Goal: Transaction & Acquisition: Purchase product/service

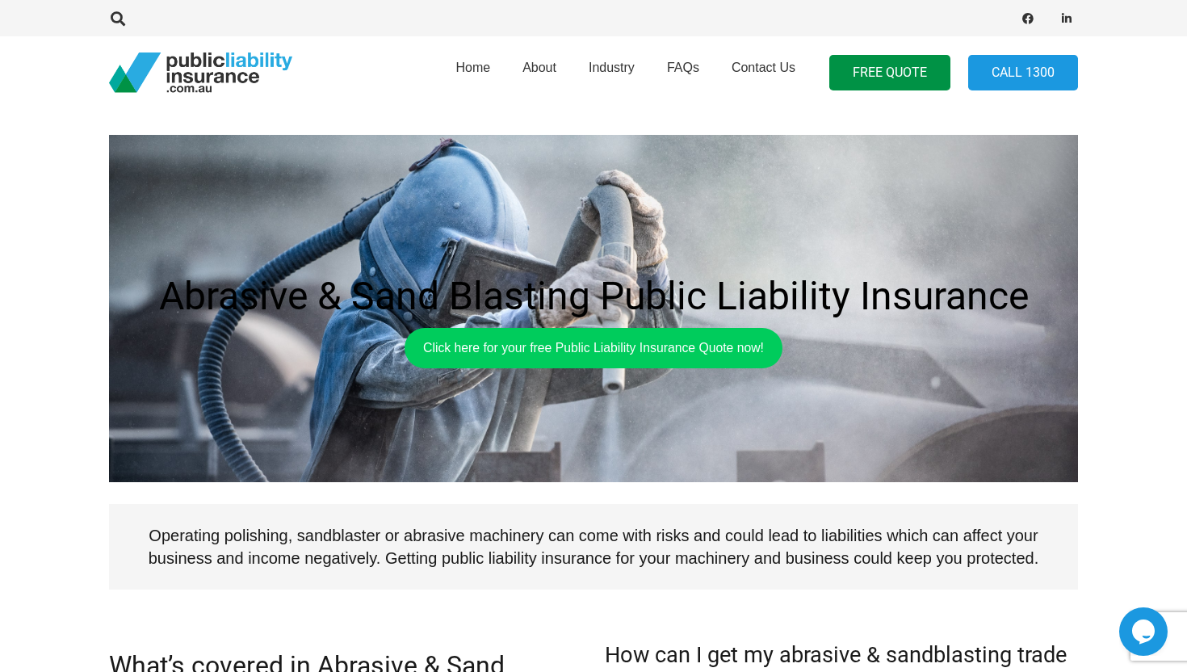
click at [194, 66] on img "pli_logotransparent" at bounding box center [200, 72] width 183 height 40
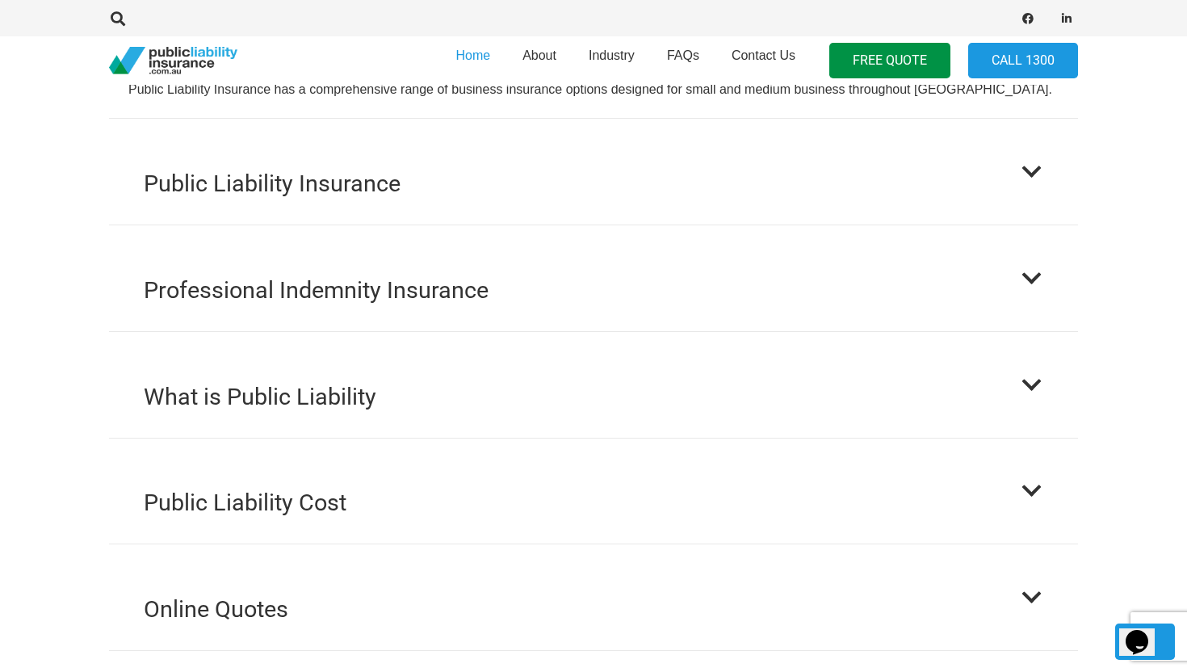
scroll to position [1662, 0]
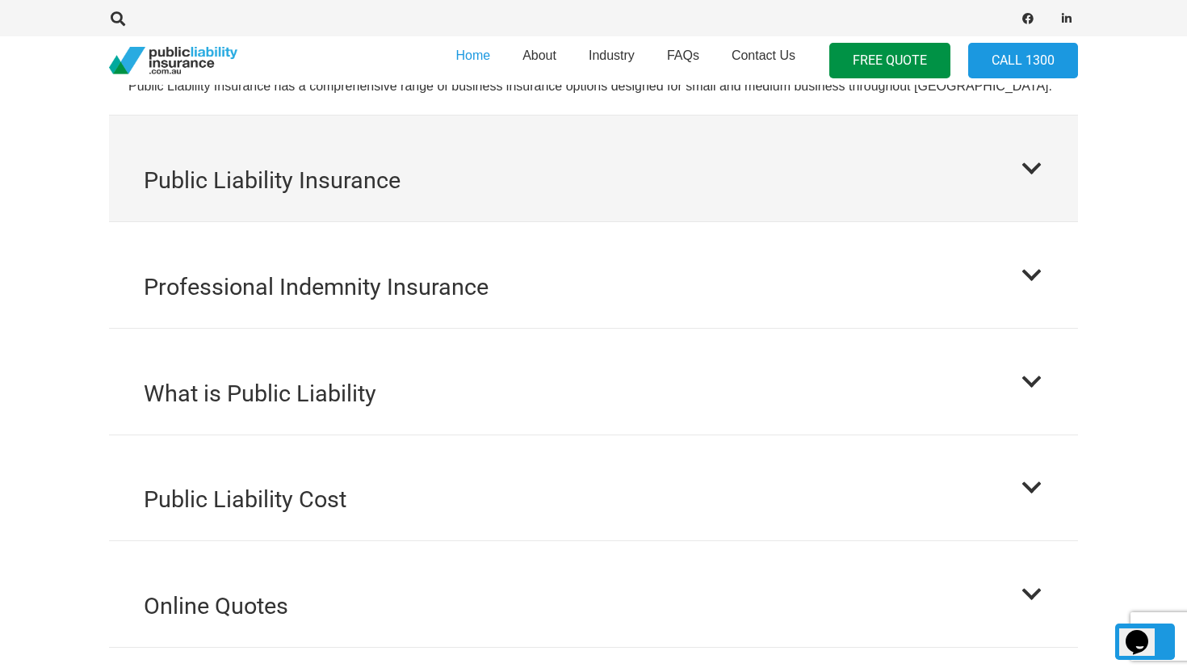
click at [206, 163] on h2 "Public Liability Insurance" at bounding box center [272, 180] width 257 height 35
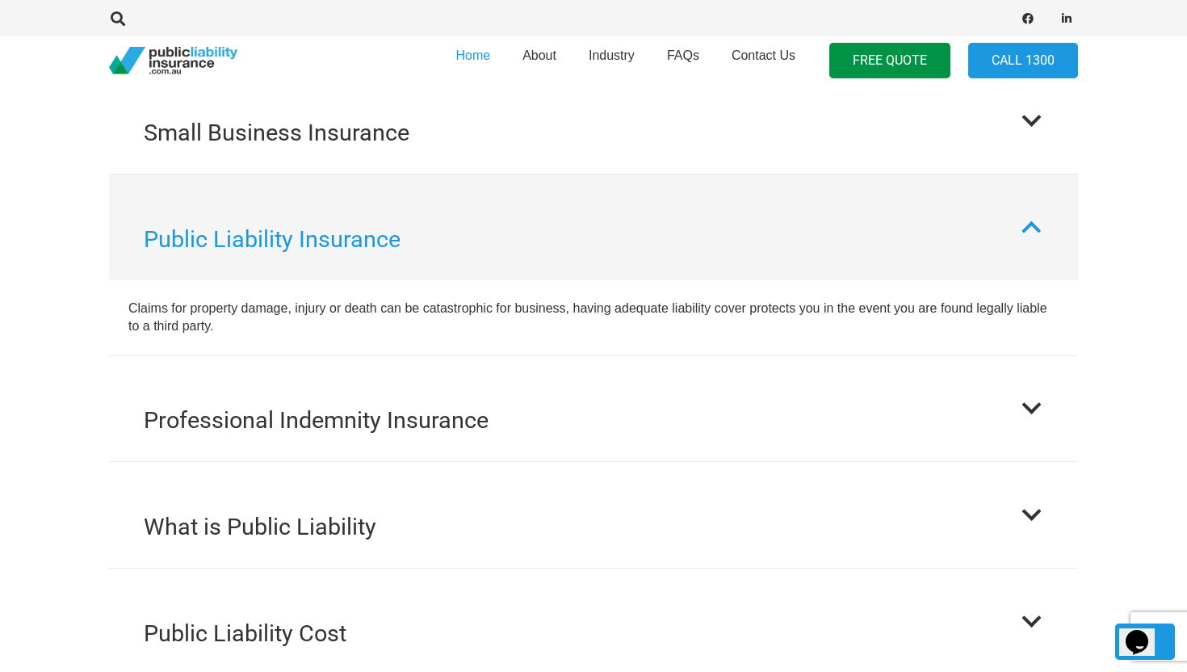
scroll to position [1501, 0]
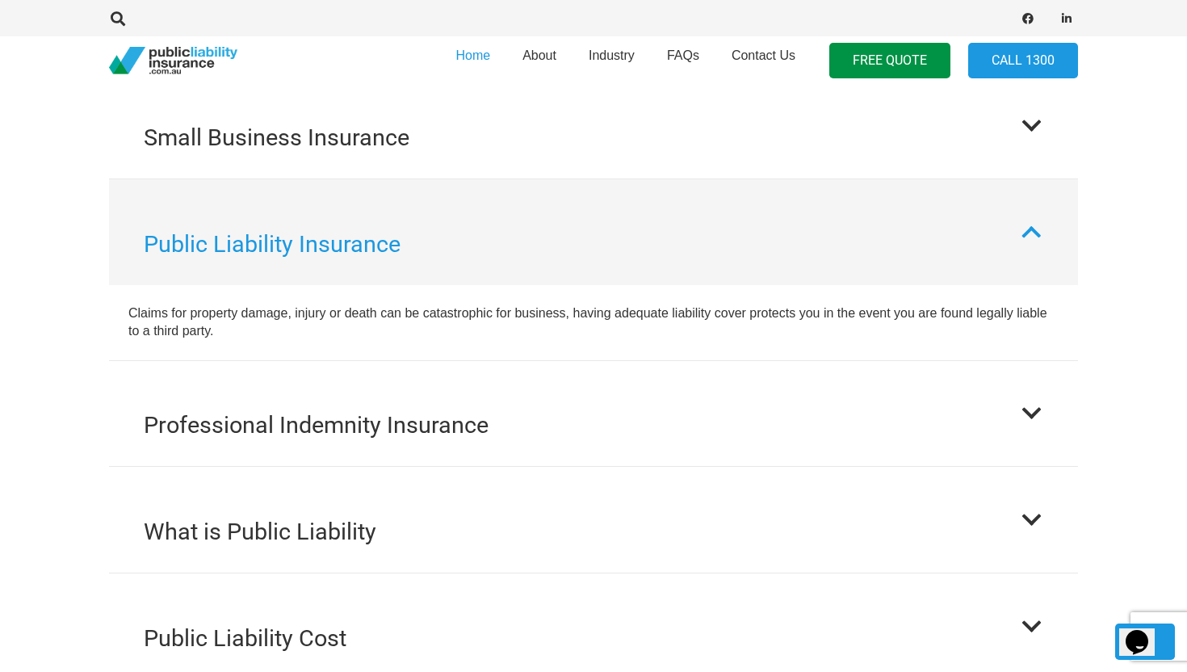
click at [229, 227] on h2 "Public Liability Insurance" at bounding box center [272, 244] width 257 height 35
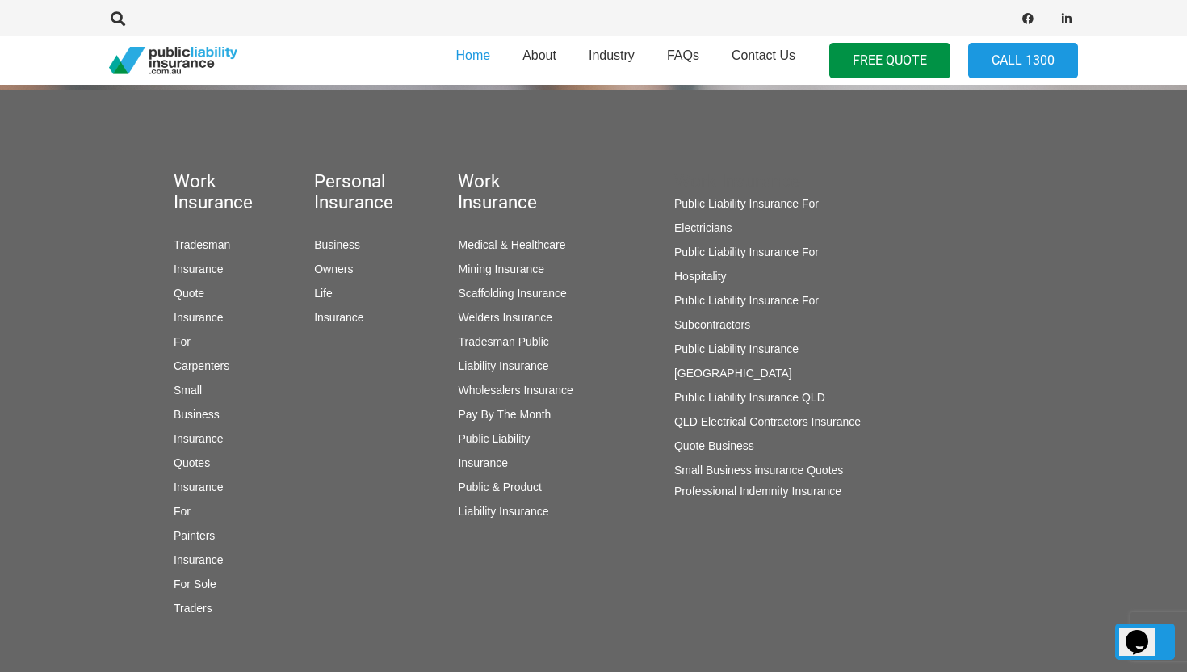
scroll to position [0, 0]
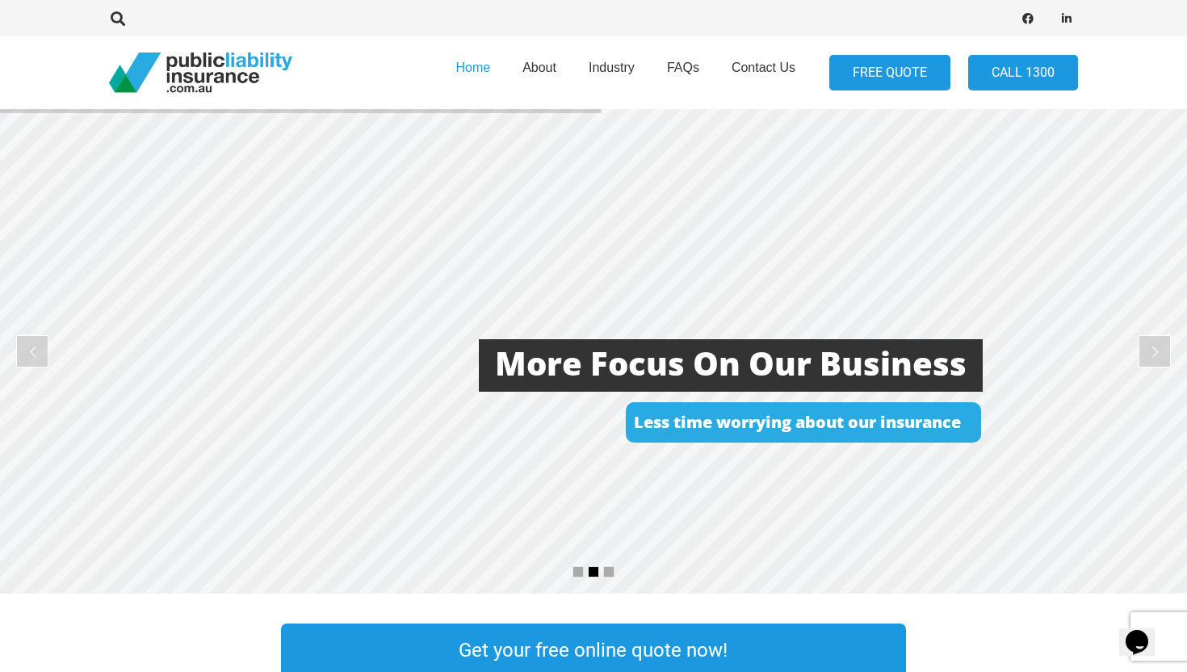
click at [877, 66] on link "FREE QUOTE" at bounding box center [889, 73] width 121 height 36
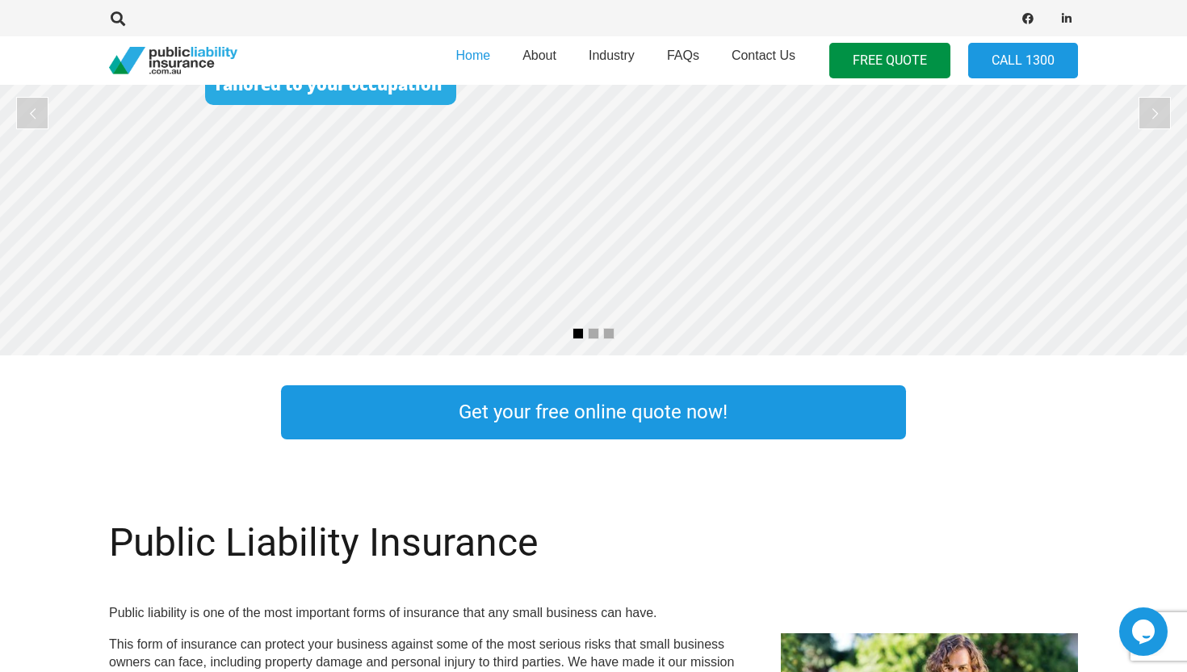
scroll to position [276, 0]
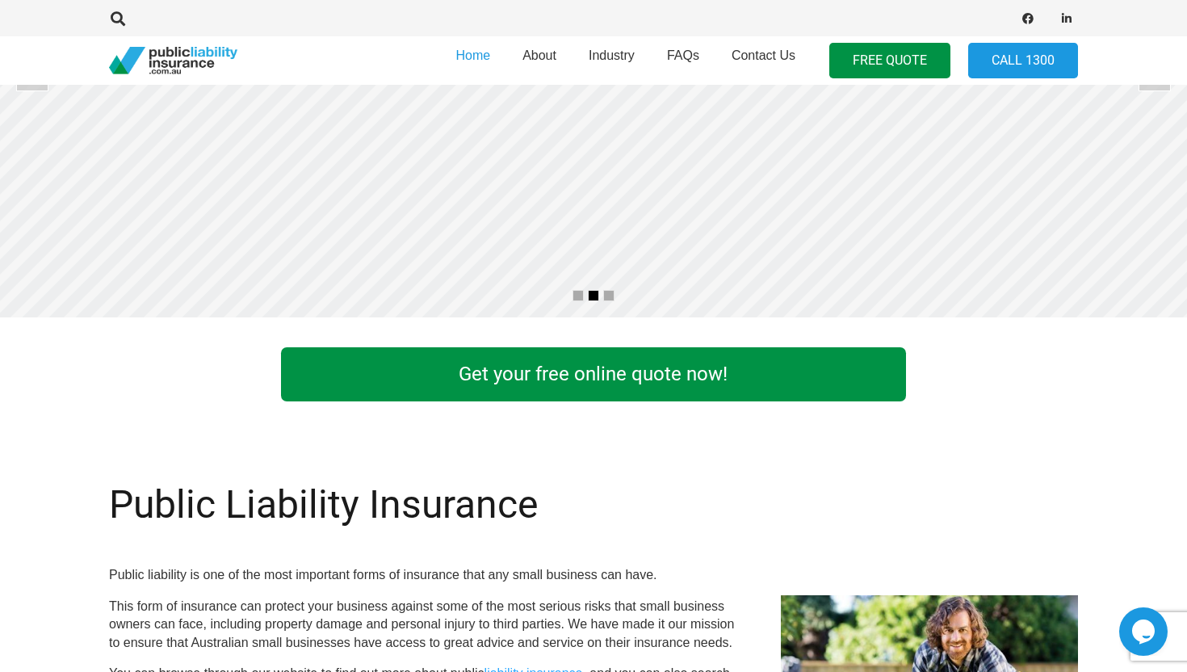
click at [588, 372] on link "Get your free online quote now!" at bounding box center [593, 374] width 624 height 54
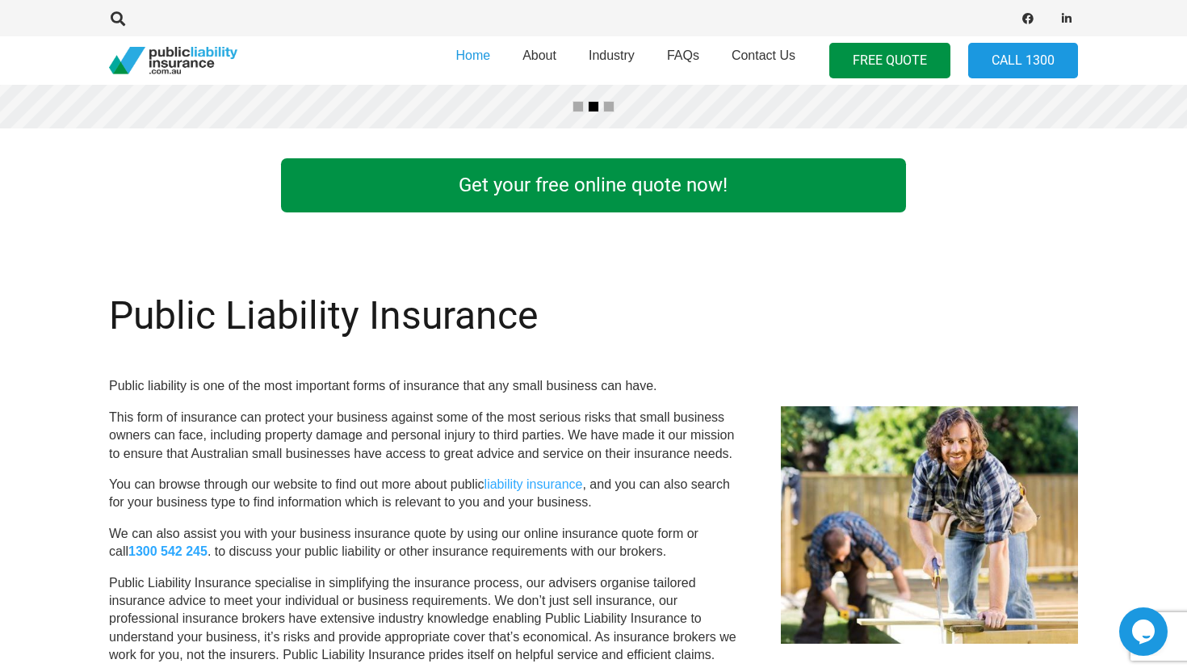
scroll to position [468, 0]
